Goal: Find specific page/section

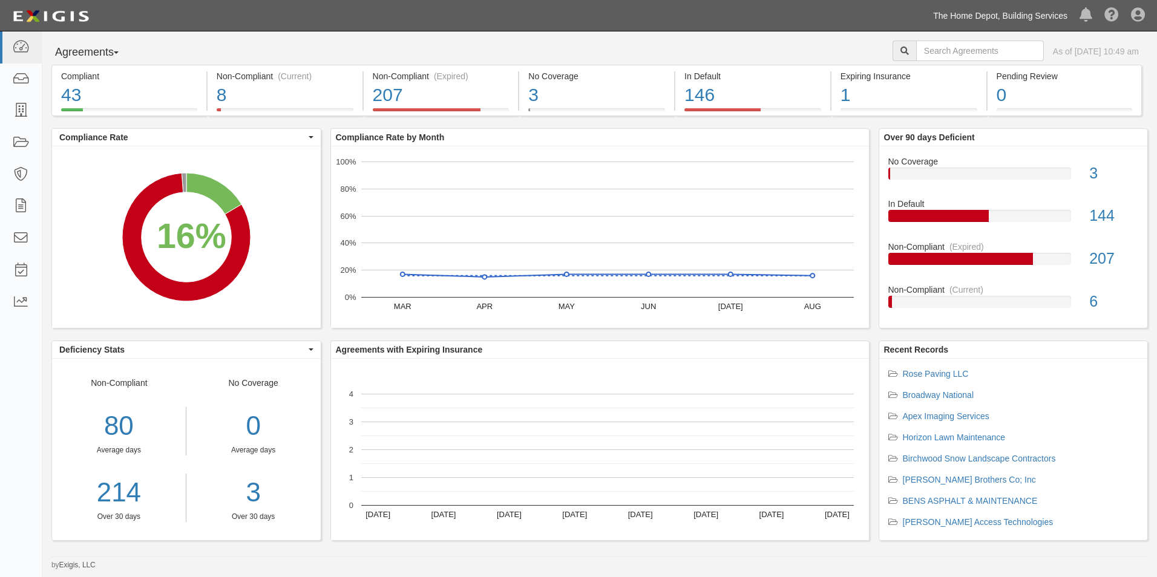
click at [960, 23] on link "The Home Depot, Building Services" at bounding box center [1000, 16] width 146 height 24
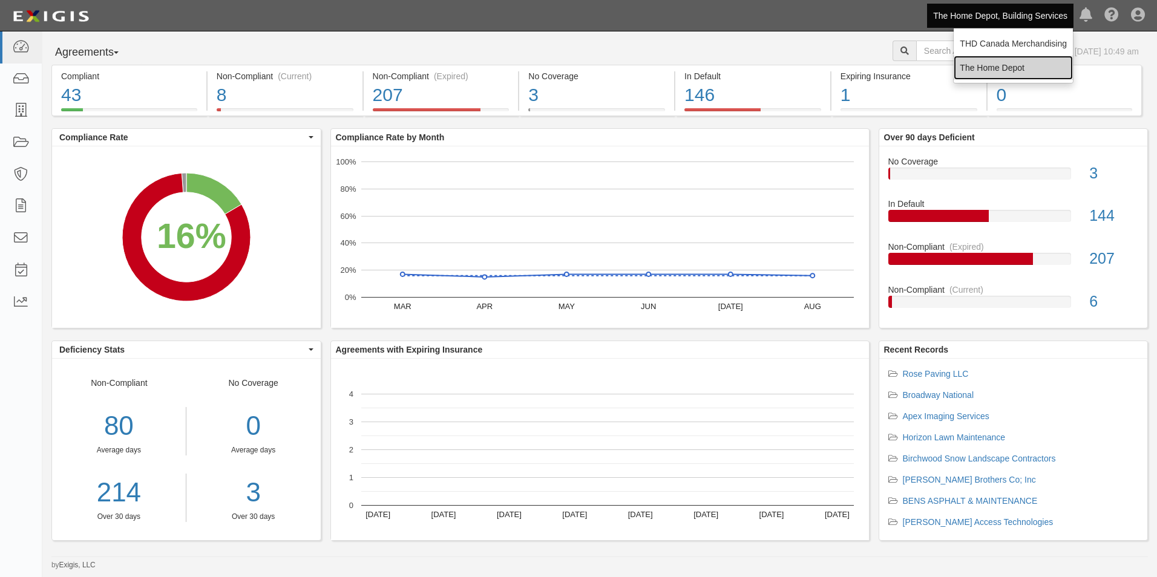
click at [969, 62] on link "The Home Depot" at bounding box center [1013, 68] width 119 height 24
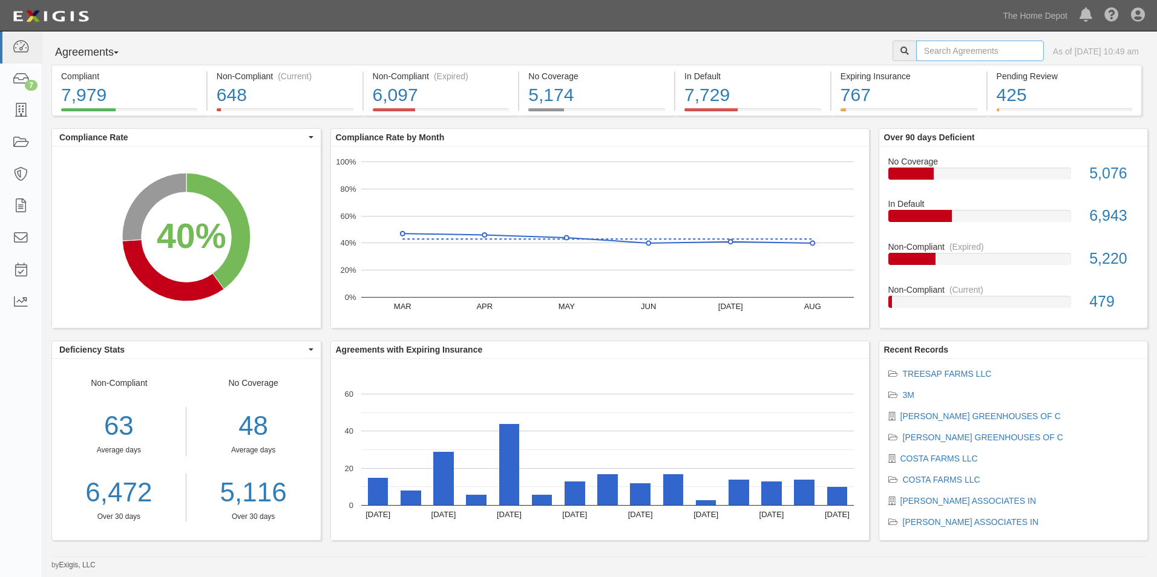
click at [970, 53] on input "text" at bounding box center [980, 51] width 128 height 21
type input "Tuff Shed"
